Goal: Task Accomplishment & Management: Manage account settings

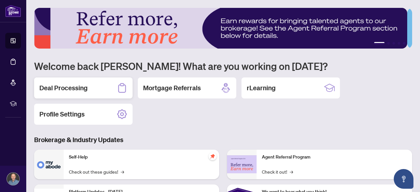
click at [75, 88] on h2 "Deal Processing" at bounding box center [63, 87] width 48 height 9
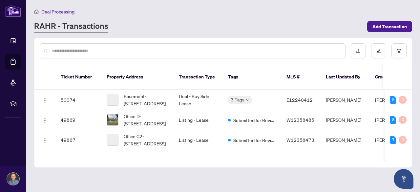
click at [134, 51] on input "text" at bounding box center [196, 50] width 288 height 7
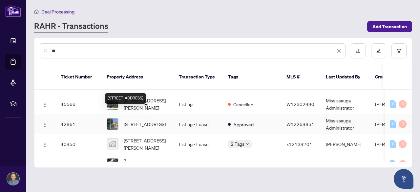
scroll to position [216, 0]
type input "*"
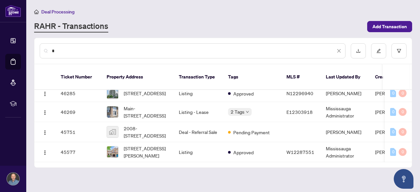
scroll to position [0, 0]
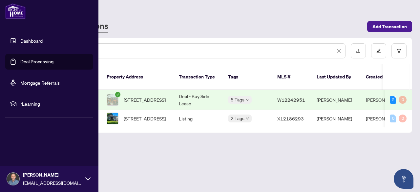
type input "**"
click at [10, 177] on img at bounding box center [13, 179] width 12 height 12
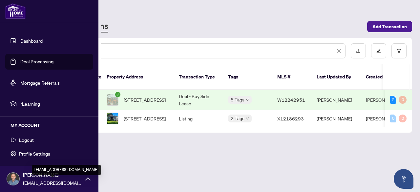
click at [52, 181] on span "[EMAIL_ADDRESS][DOMAIN_NAME]" at bounding box center [52, 182] width 59 height 7
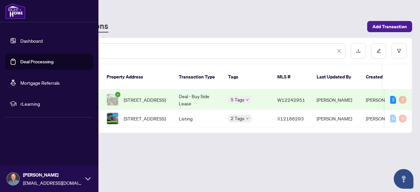
click at [86, 179] on icon at bounding box center [87, 178] width 5 height 3
click at [51, 142] on button "Logout" at bounding box center [49, 139] width 88 height 11
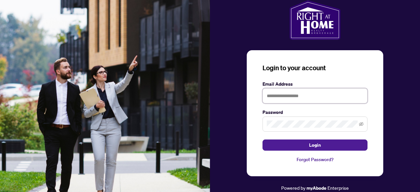
type input "**********"
click at [29, 139] on img at bounding box center [105, 96] width 210 height 192
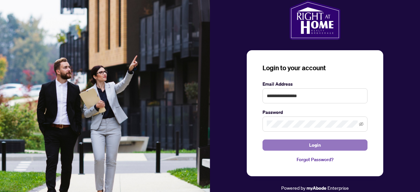
click at [299, 148] on button "Login" at bounding box center [315, 145] width 105 height 11
